Goal: Information Seeking & Learning: Learn about a topic

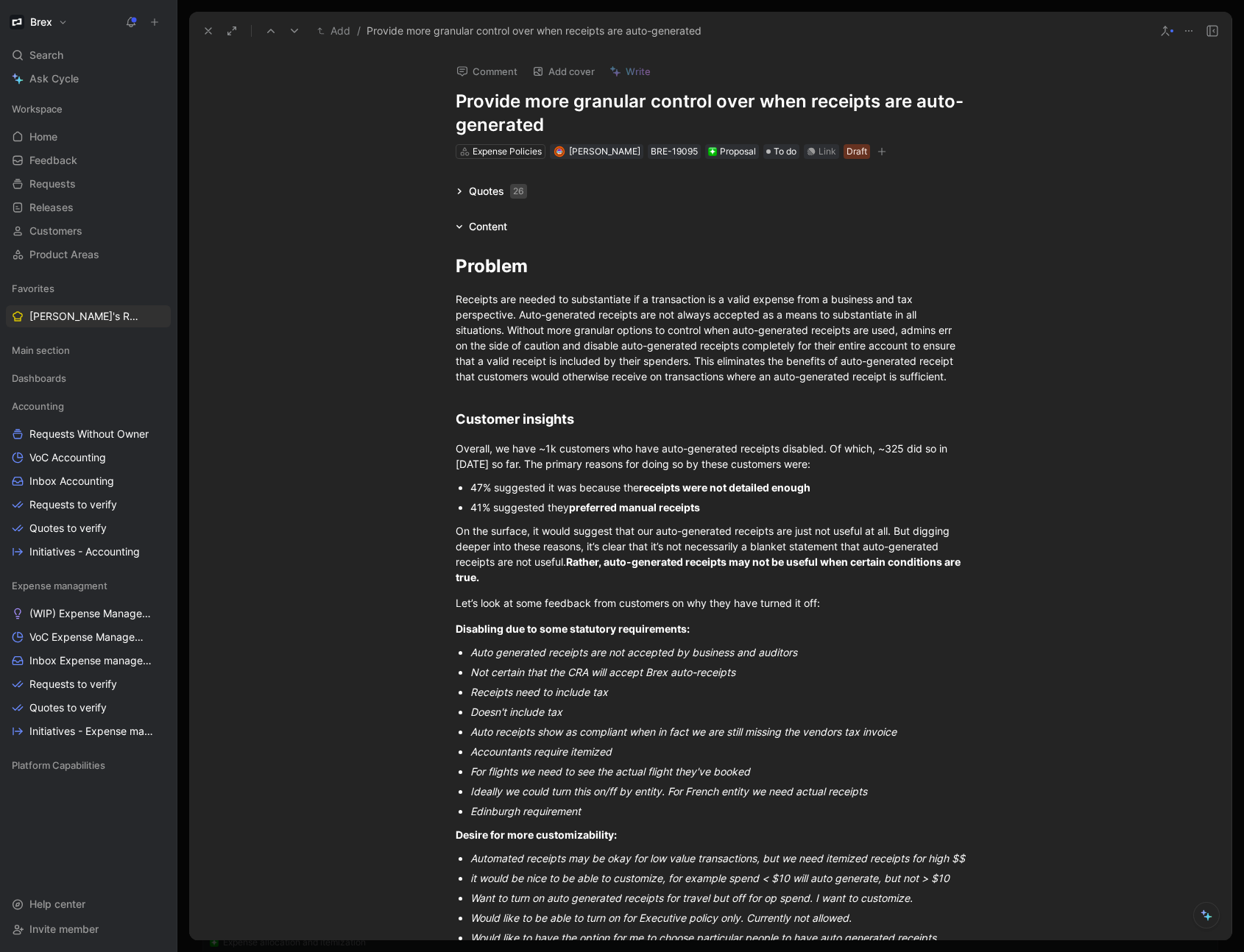
click at [209, 35] on icon at bounding box center [208, 31] width 12 height 12
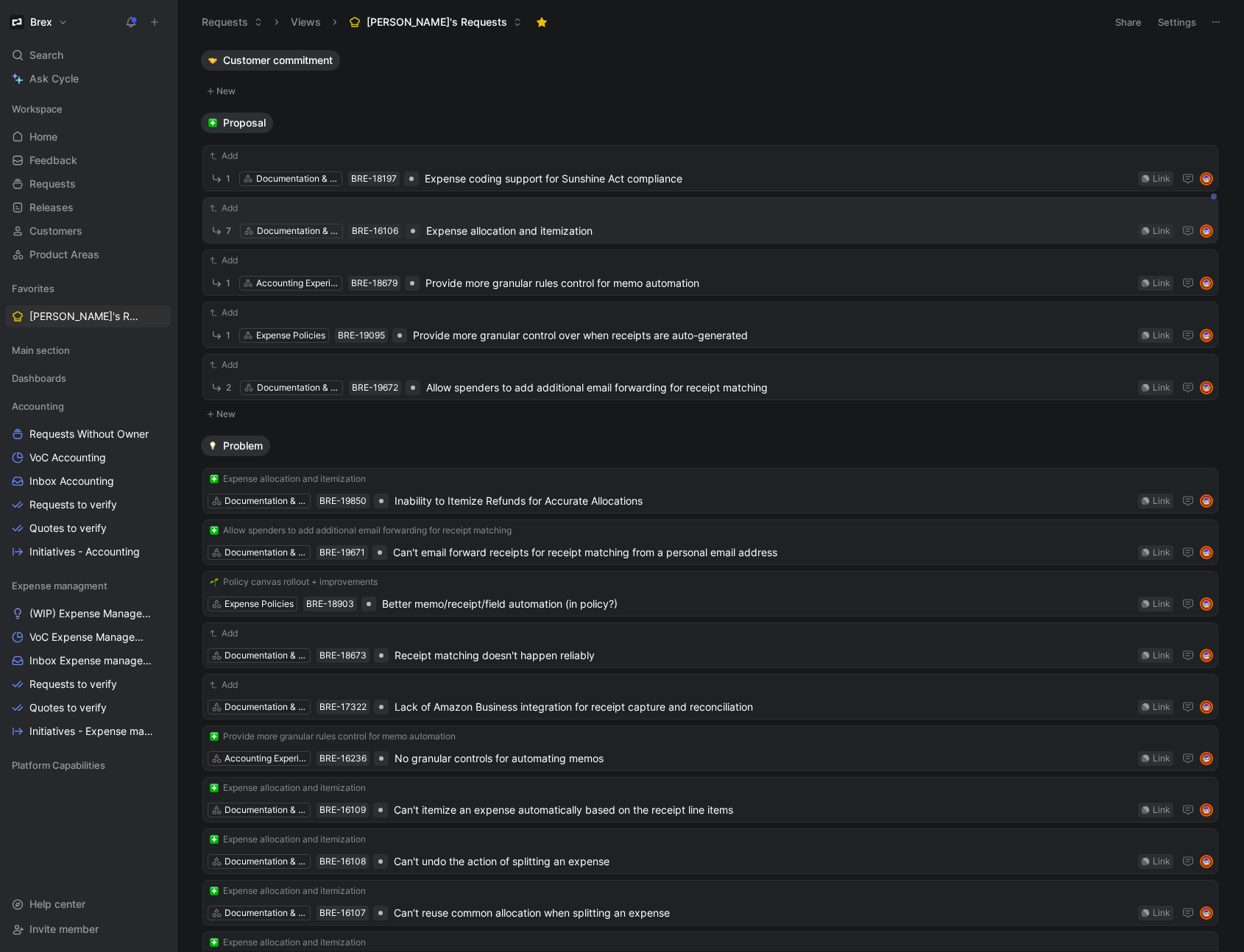
click at [481, 239] on span "Expense allocation and itemization" at bounding box center [778, 231] width 706 height 18
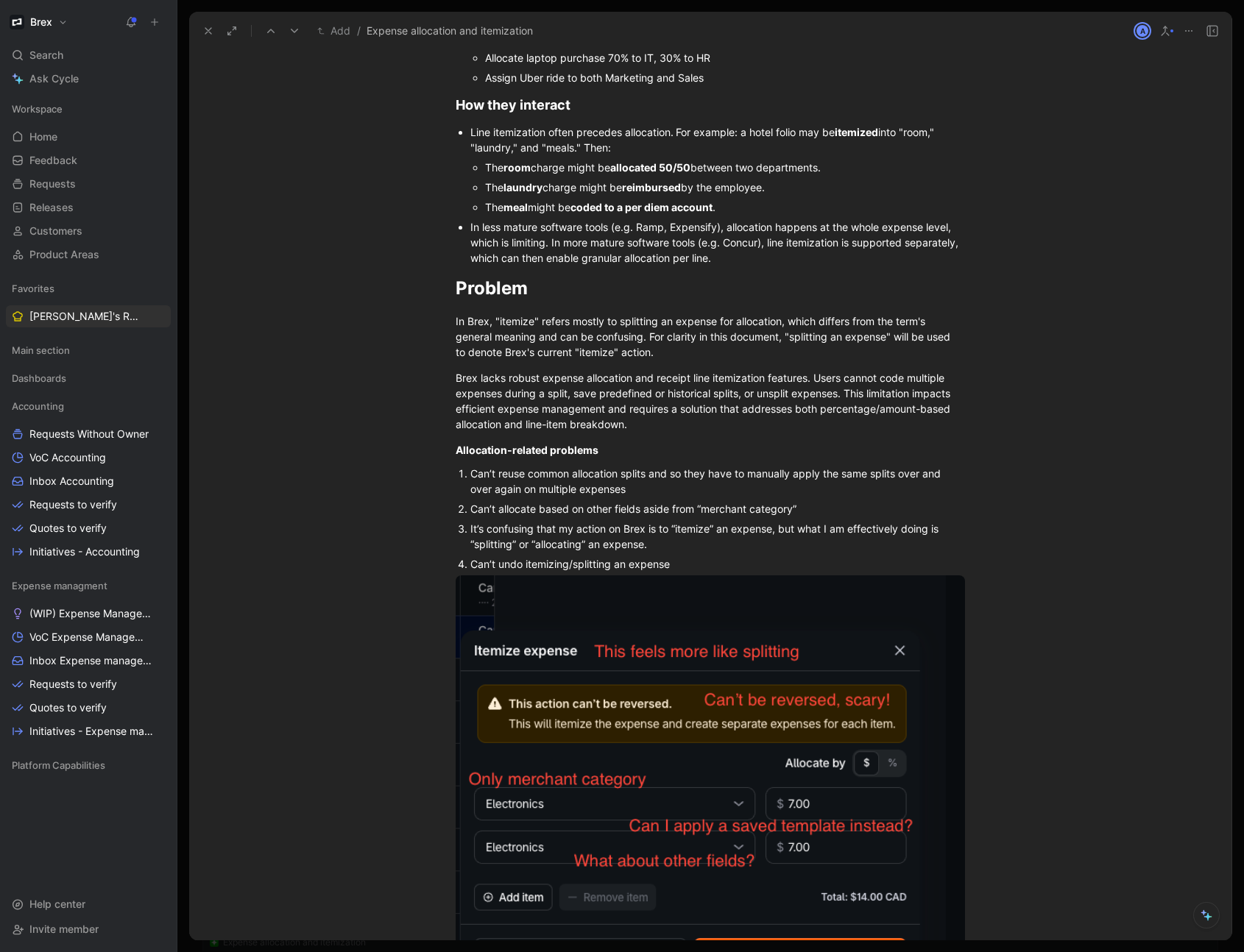
scroll to position [712, 0]
